Goal: Task Accomplishment & Management: Complete application form

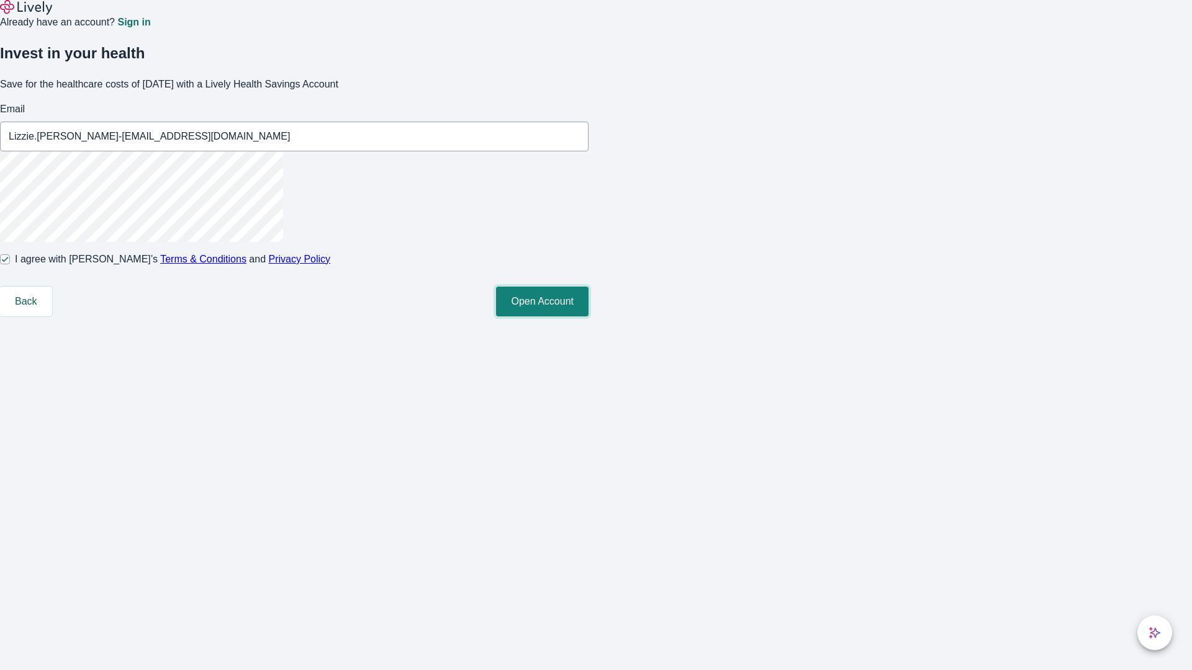
click at [588, 317] on button "Open Account" at bounding box center [542, 302] width 92 height 30
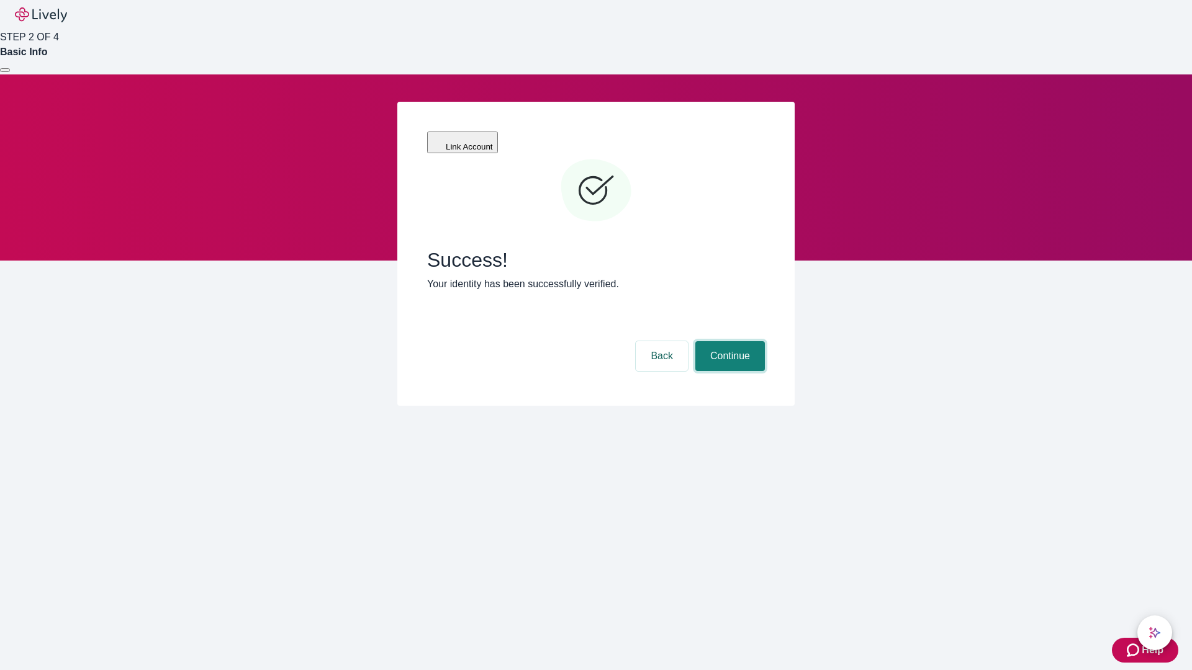
click at [728, 341] on button "Continue" at bounding box center [730, 356] width 70 height 30
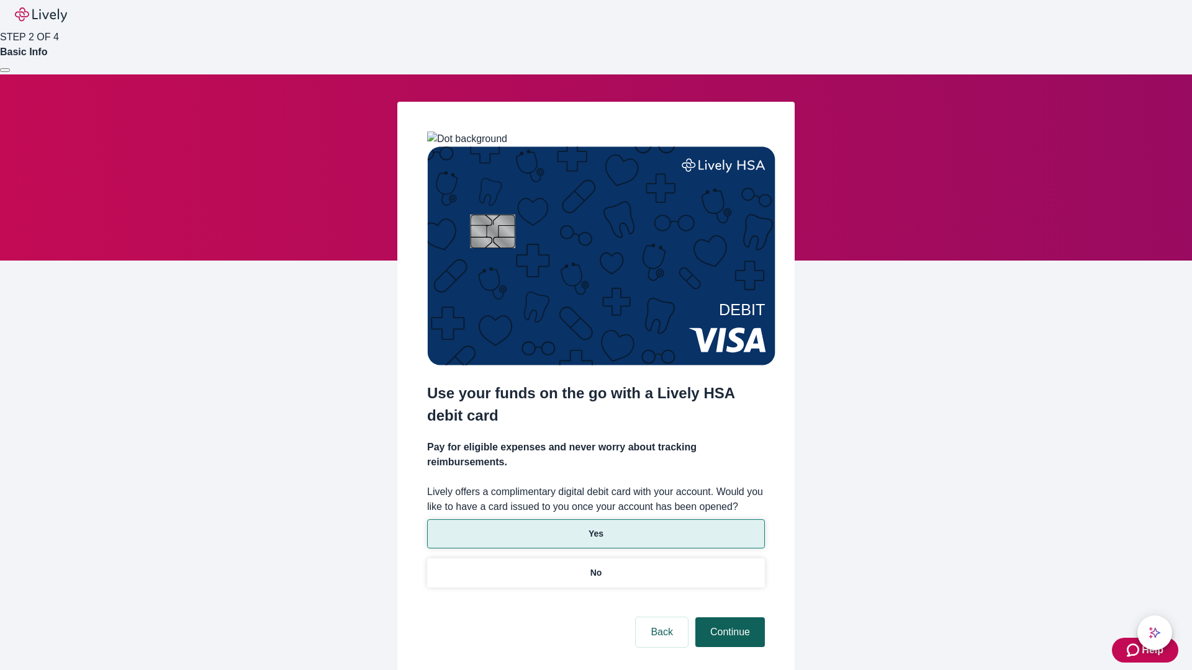
click at [595, 567] on p "No" at bounding box center [596, 573] width 12 height 13
click at [728, 618] on button "Continue" at bounding box center [730, 633] width 70 height 30
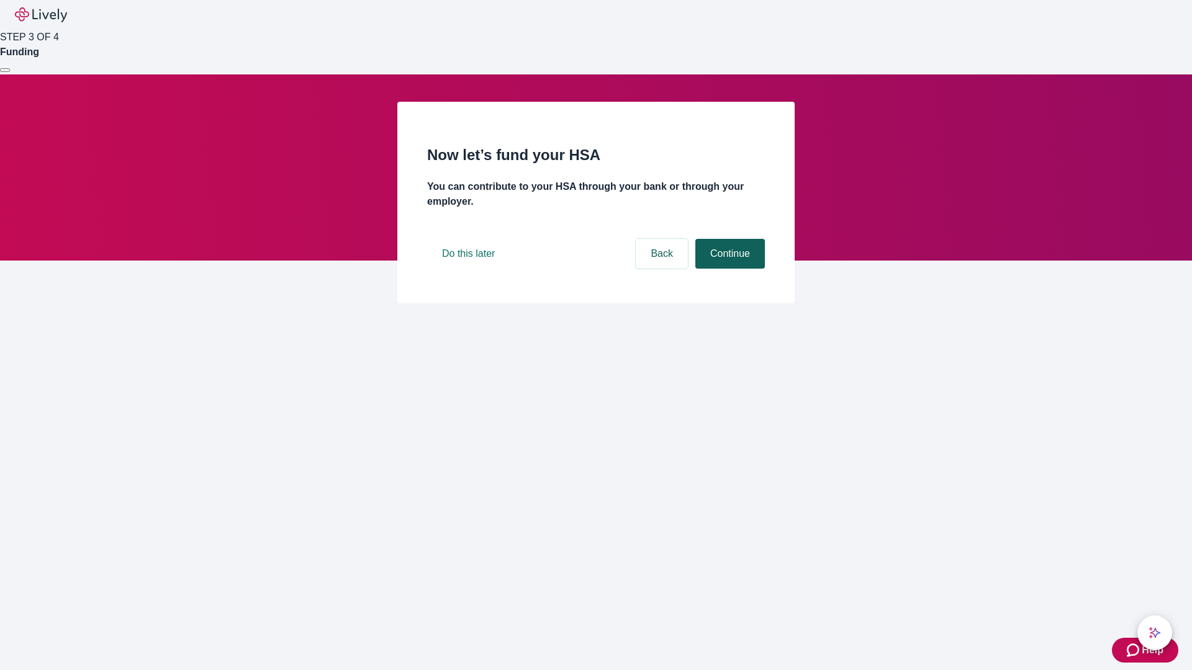
click at [728, 269] on button "Continue" at bounding box center [730, 254] width 70 height 30
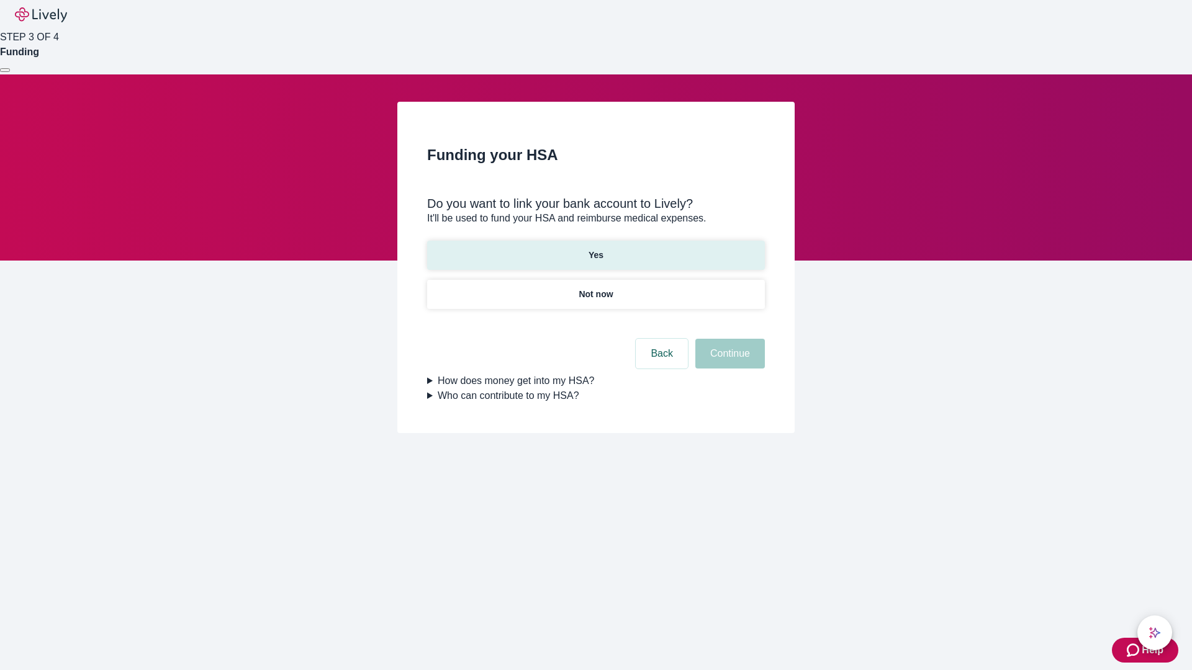
click at [595, 249] on p "Yes" at bounding box center [595, 255] width 15 height 13
click at [728, 339] on button "Continue" at bounding box center [730, 354] width 70 height 30
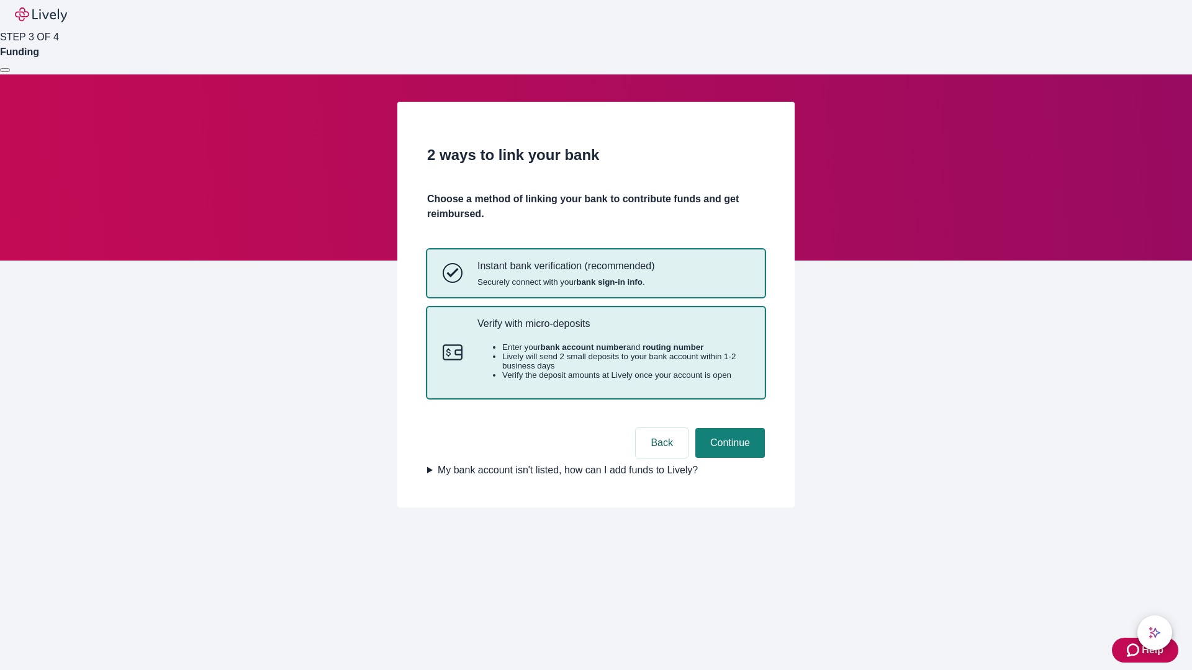
click at [613, 330] on p "Verify with micro-deposits" at bounding box center [613, 324] width 272 height 12
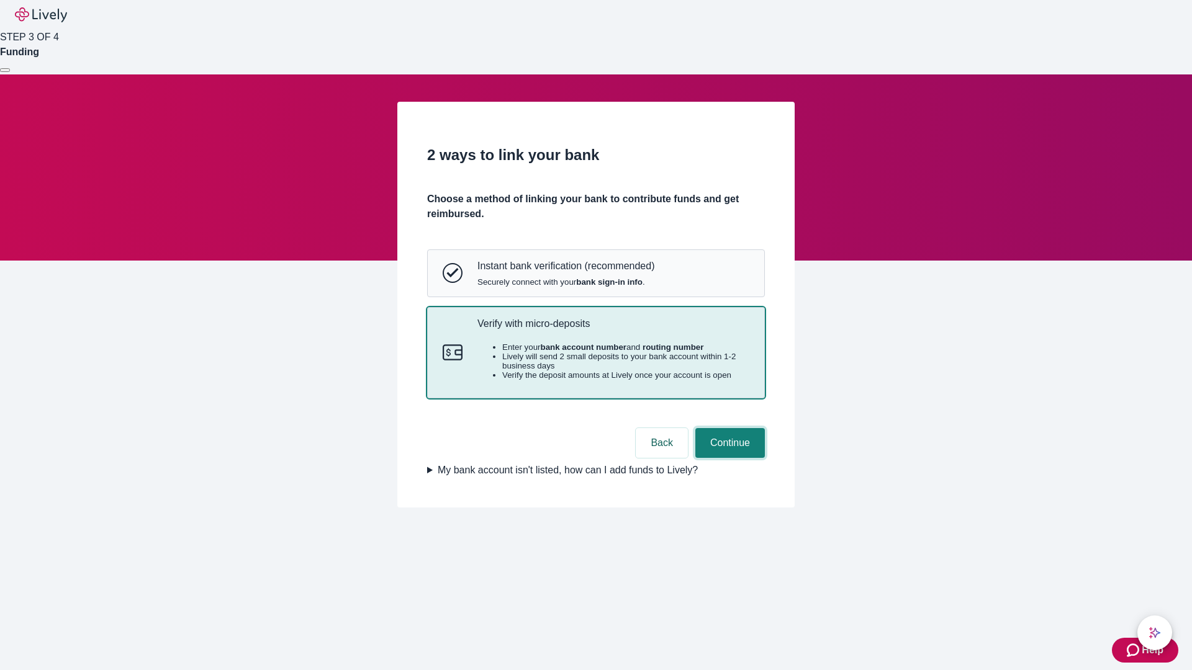
click at [728, 458] on button "Continue" at bounding box center [730, 443] width 70 height 30
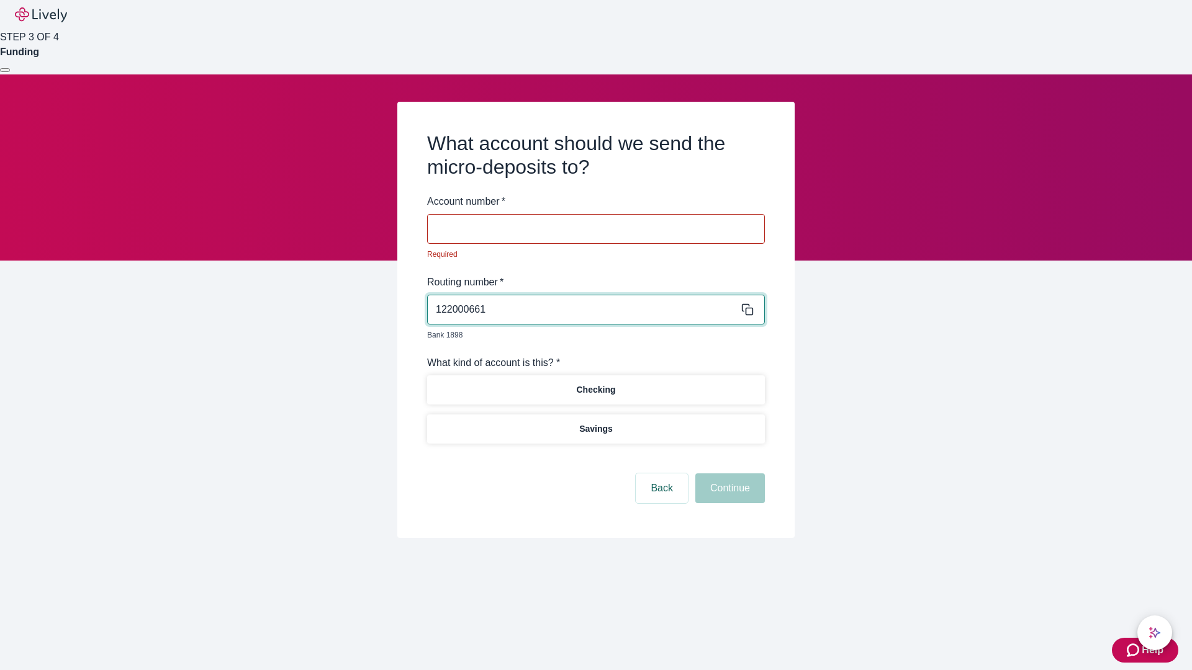
type input "122000661"
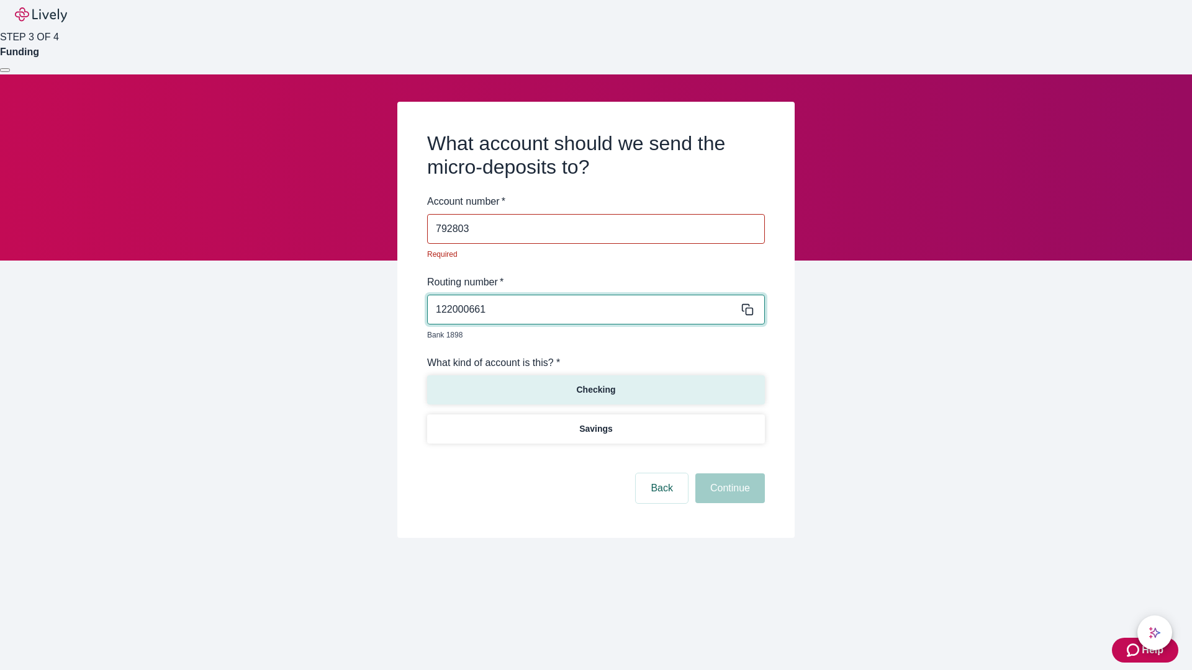
type input "792803"
click at [595, 384] on p "Checking" at bounding box center [595, 390] width 39 height 13
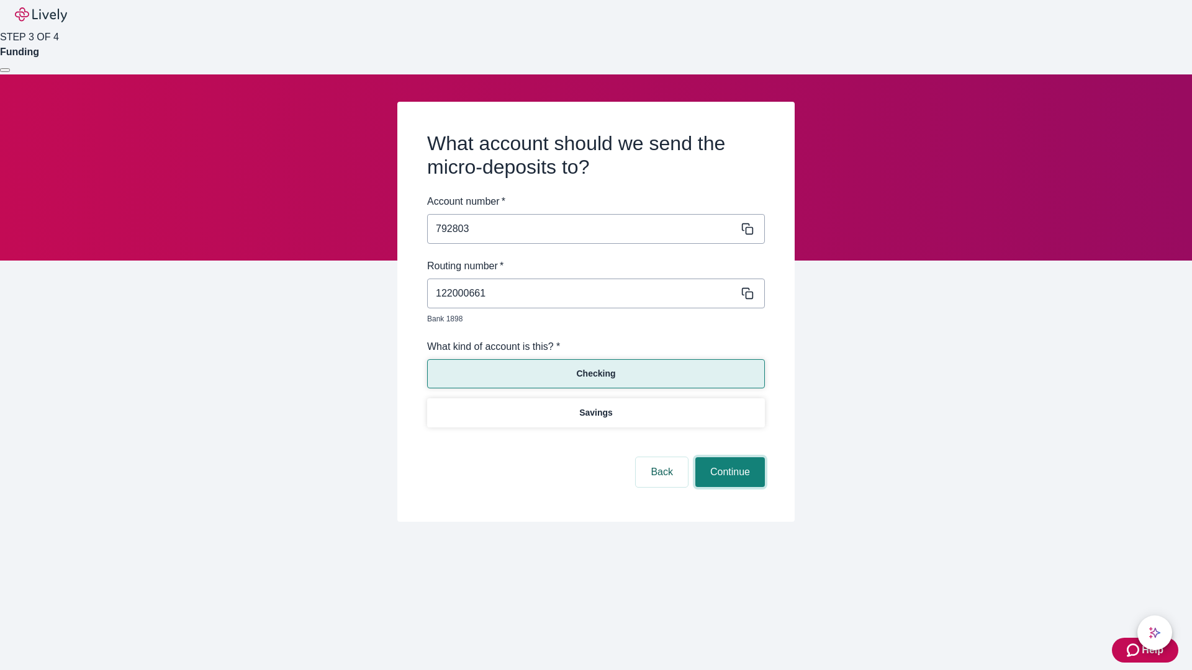
click at [728, 458] on button "Continue" at bounding box center [730, 472] width 70 height 30
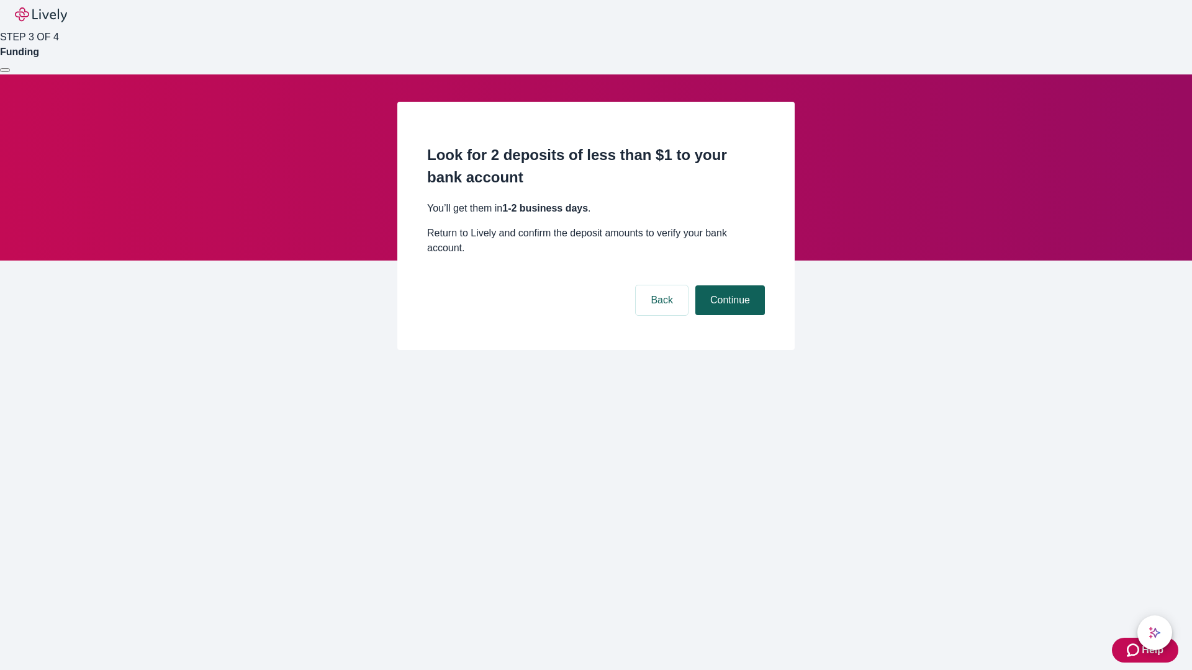
click at [728, 286] on button "Continue" at bounding box center [730, 301] width 70 height 30
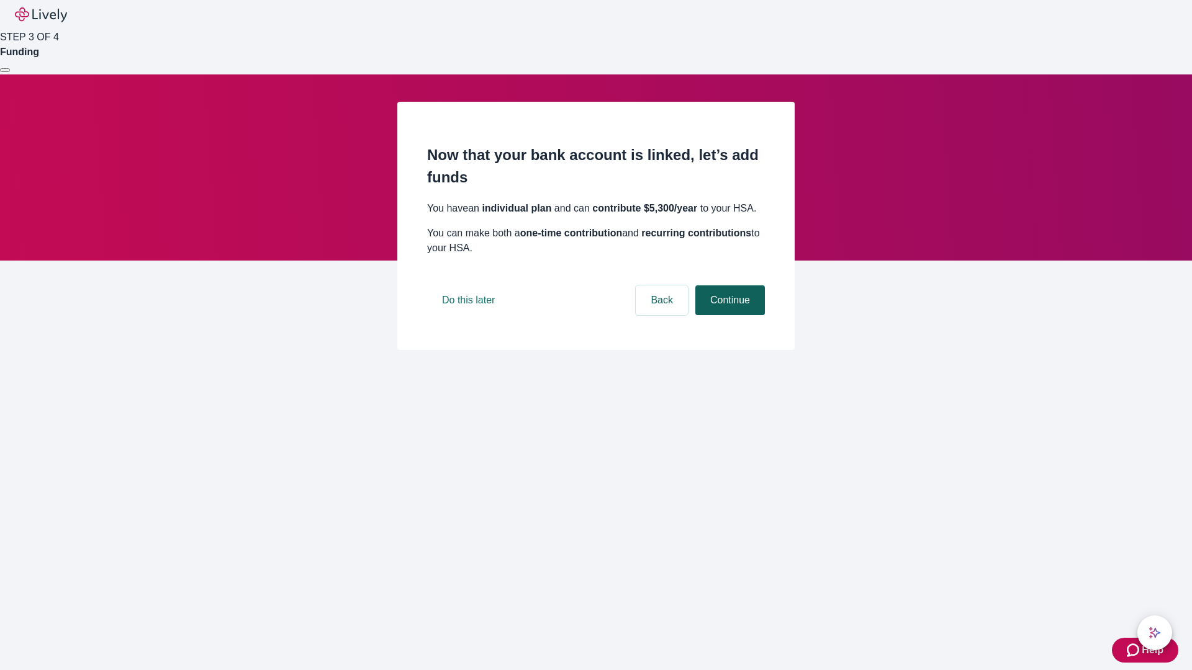
click at [728, 315] on button "Continue" at bounding box center [730, 301] width 70 height 30
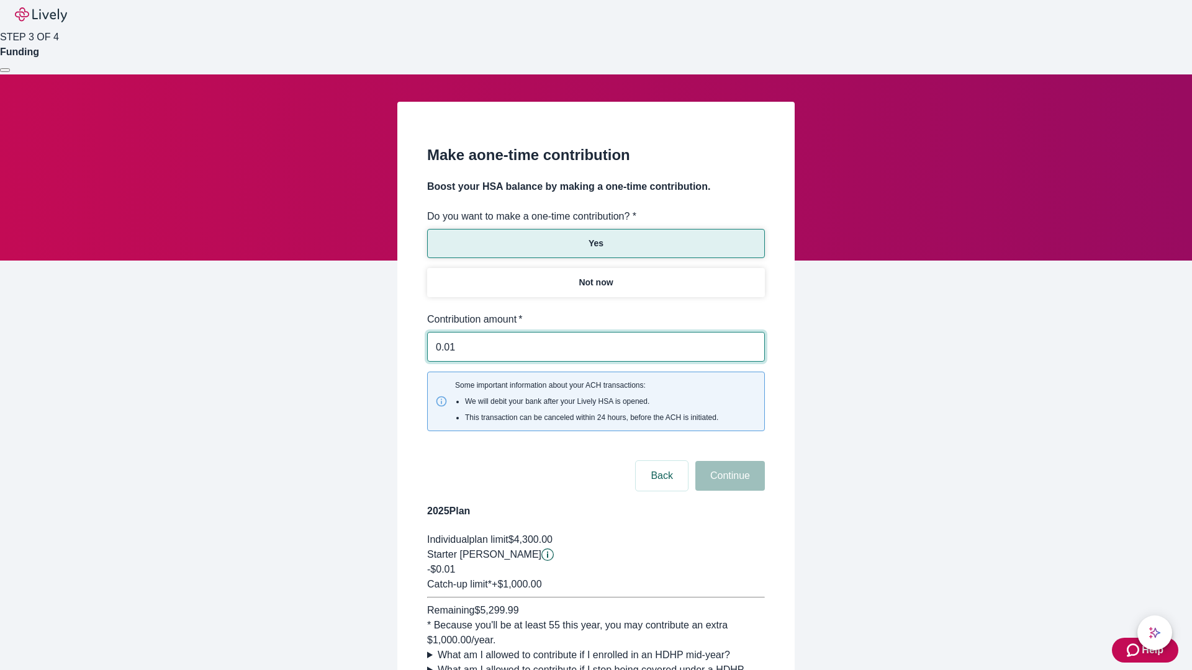
type input "0.01"
click at [728, 461] on button "Continue" at bounding box center [730, 476] width 70 height 30
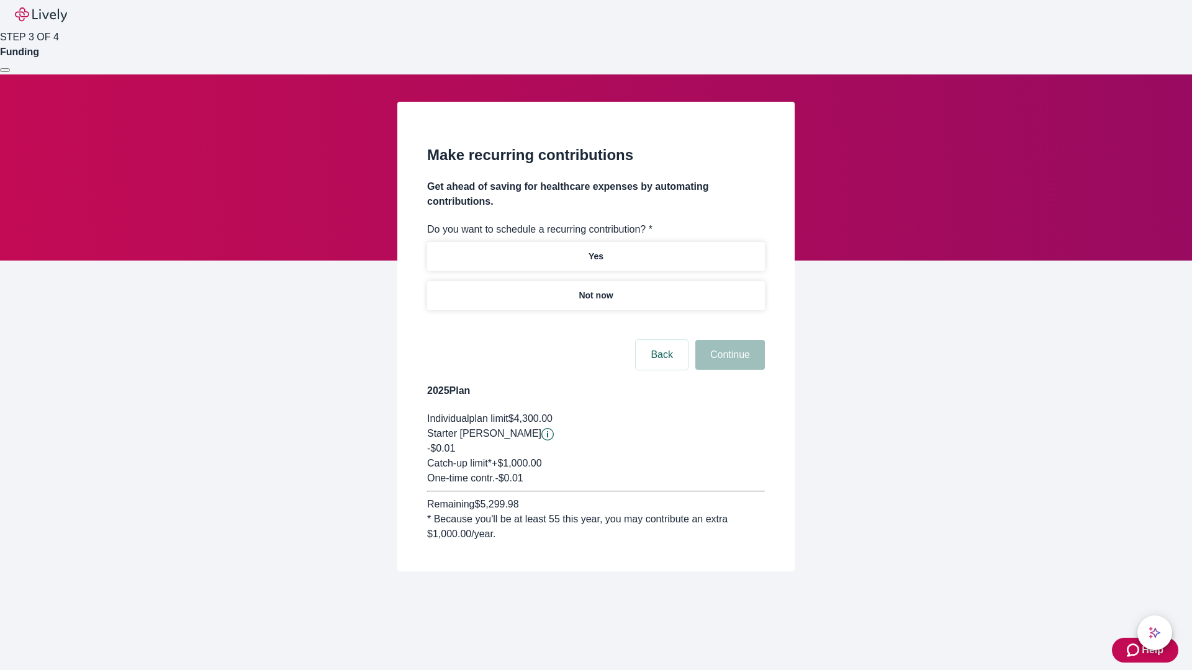
click at [595, 289] on p "Not now" at bounding box center [596, 295] width 34 height 13
click at [728, 340] on button "Continue" at bounding box center [730, 355] width 70 height 30
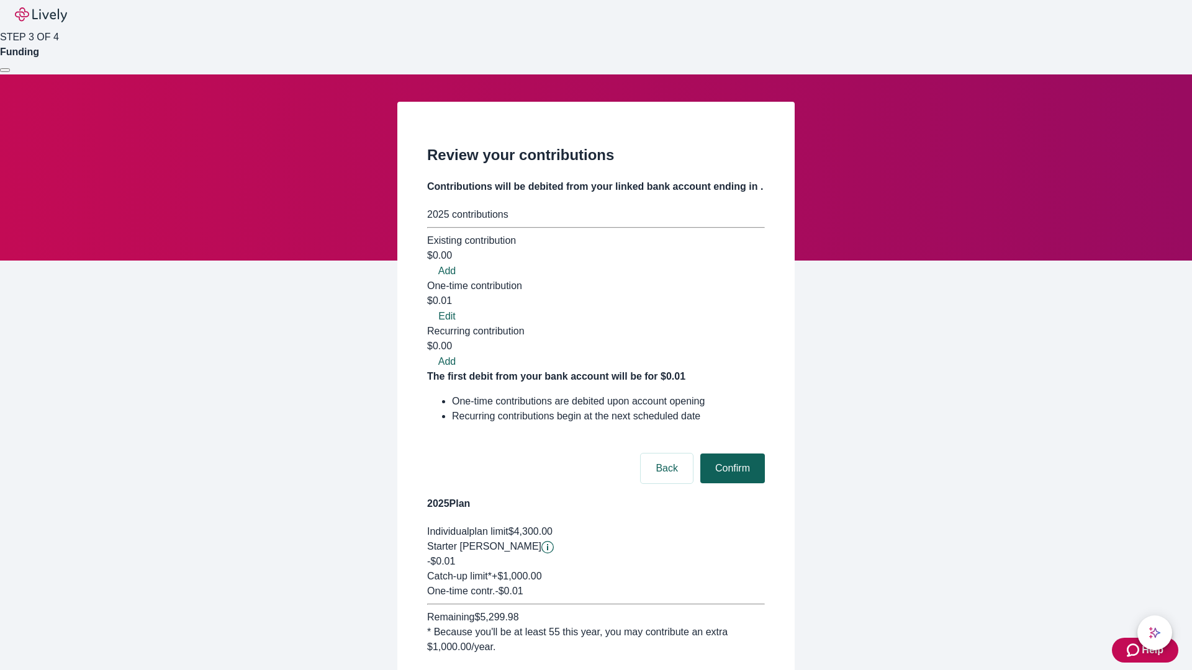
click at [731, 454] on button "Confirm" at bounding box center [732, 469] width 65 height 30
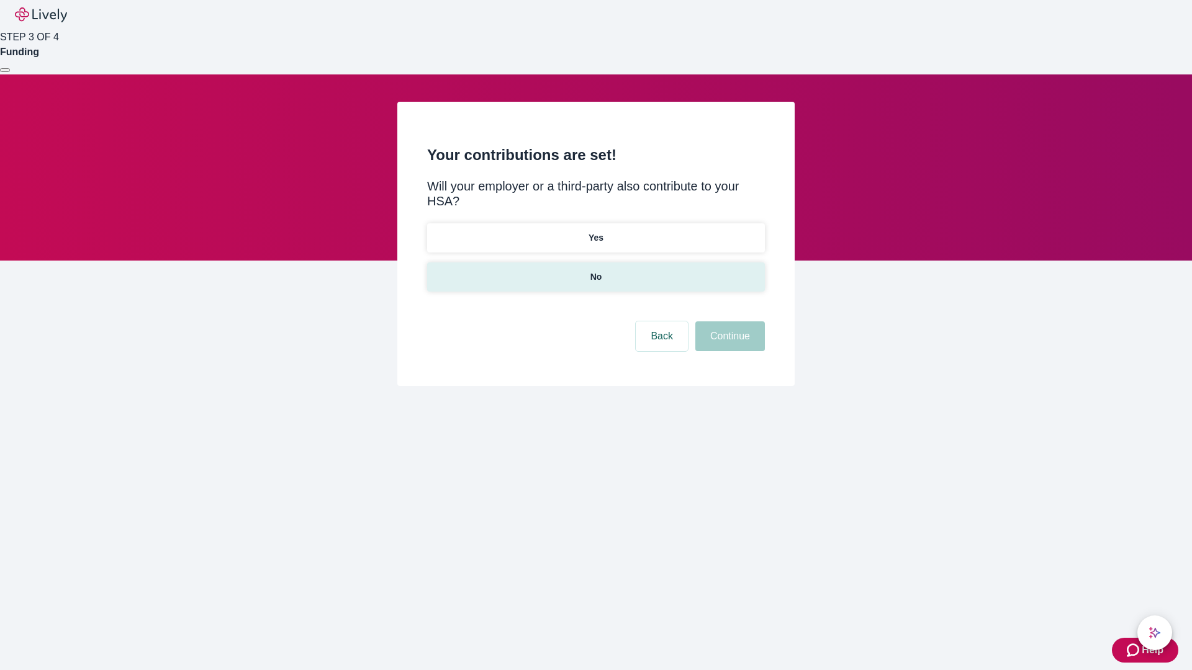
click at [595, 271] on p "No" at bounding box center [596, 277] width 12 height 13
click at [728, 322] on button "Continue" at bounding box center [730, 337] width 70 height 30
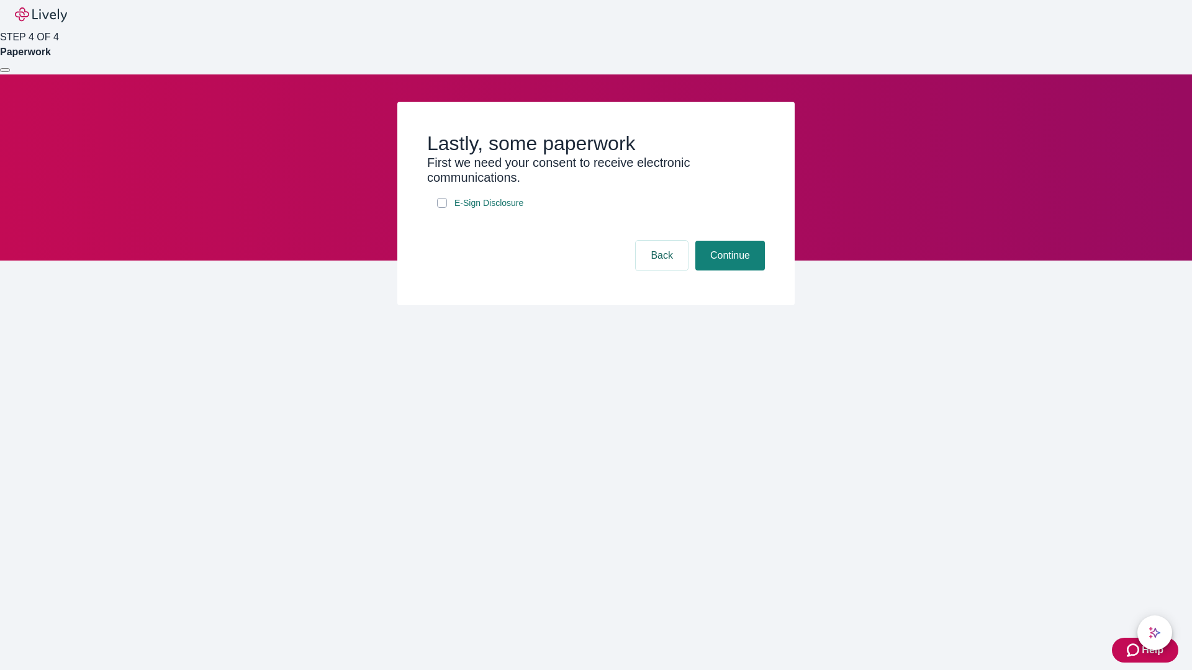
click at [442, 208] on input "E-Sign Disclosure" at bounding box center [442, 203] width 10 height 10
checkbox input "true"
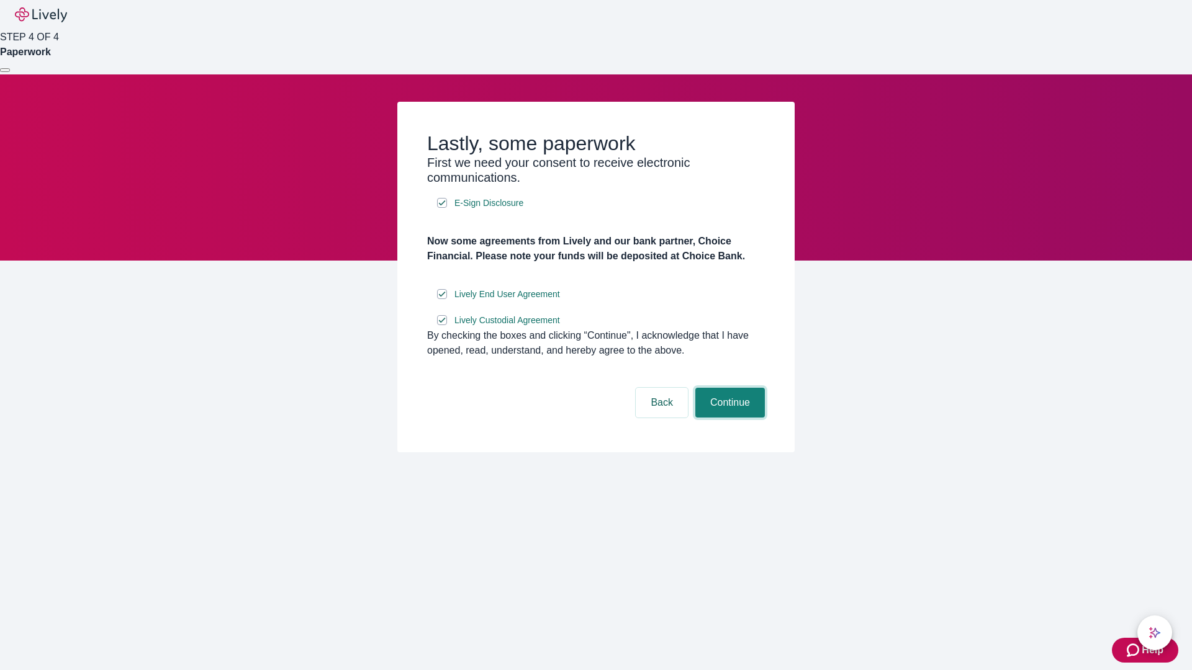
click at [728, 418] on button "Continue" at bounding box center [730, 403] width 70 height 30
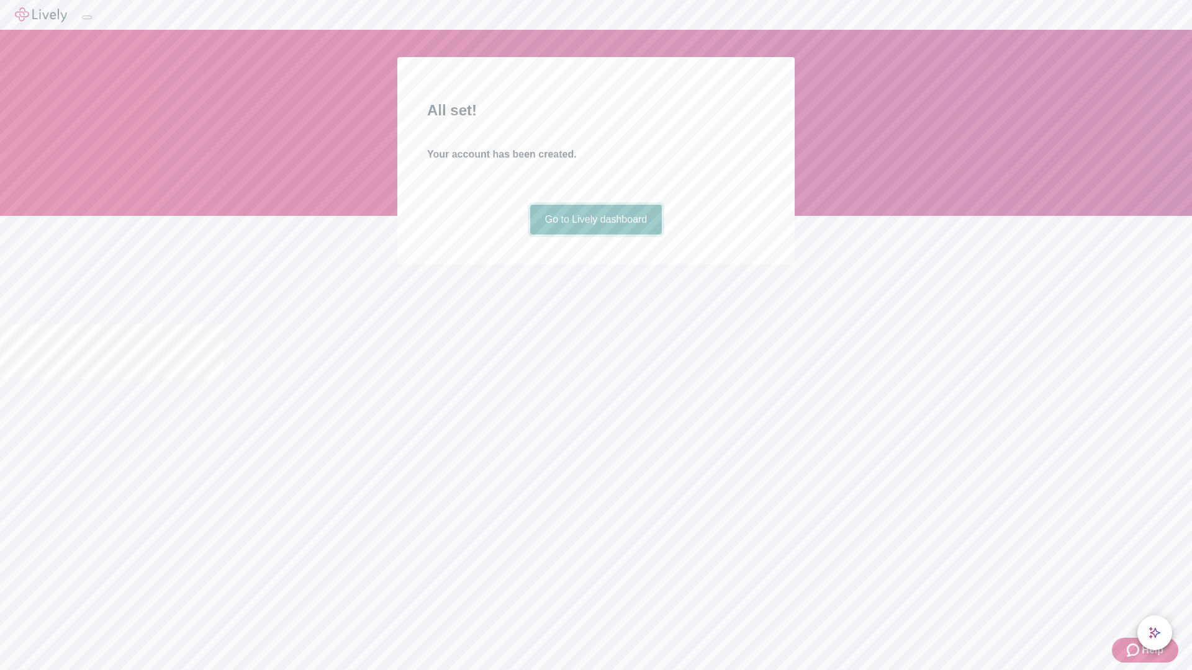
click at [595, 235] on link "Go to Lively dashboard" at bounding box center [596, 220] width 132 height 30
